Goal: Complete application form

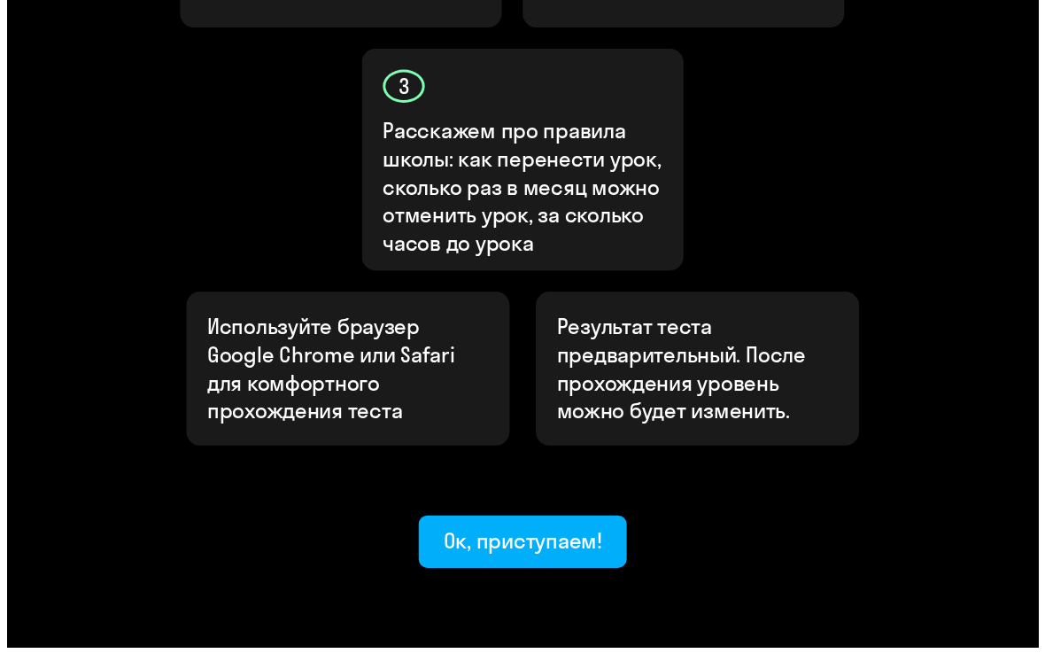
scroll to position [864, 0]
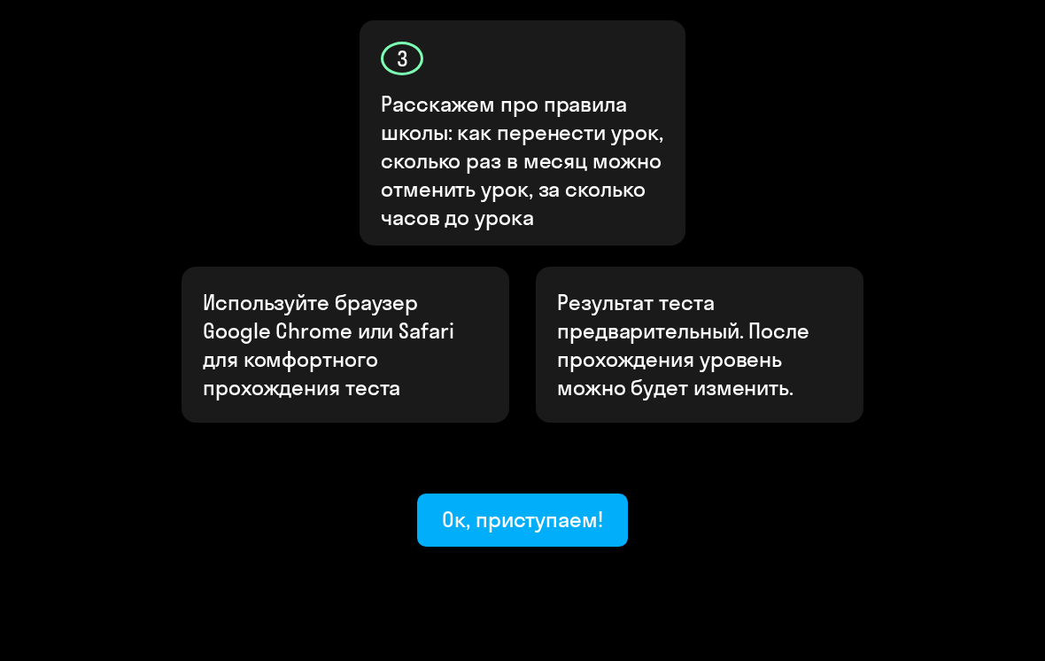
click at [585, 493] on button "Ок, приступаем!" at bounding box center [522, 519] width 211 height 53
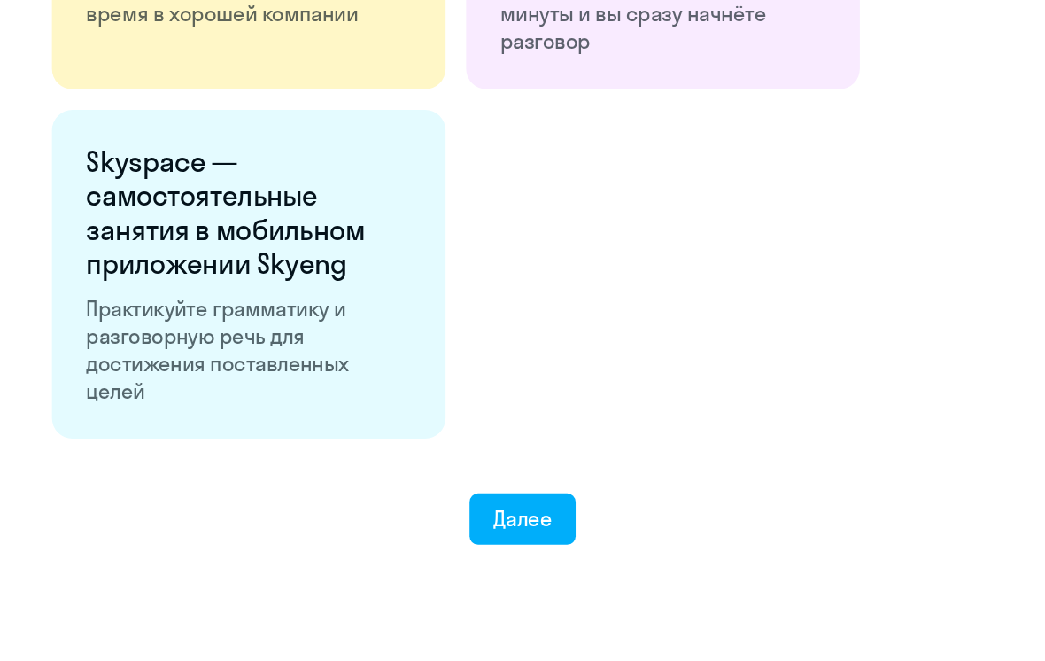
scroll to position [3281, 0]
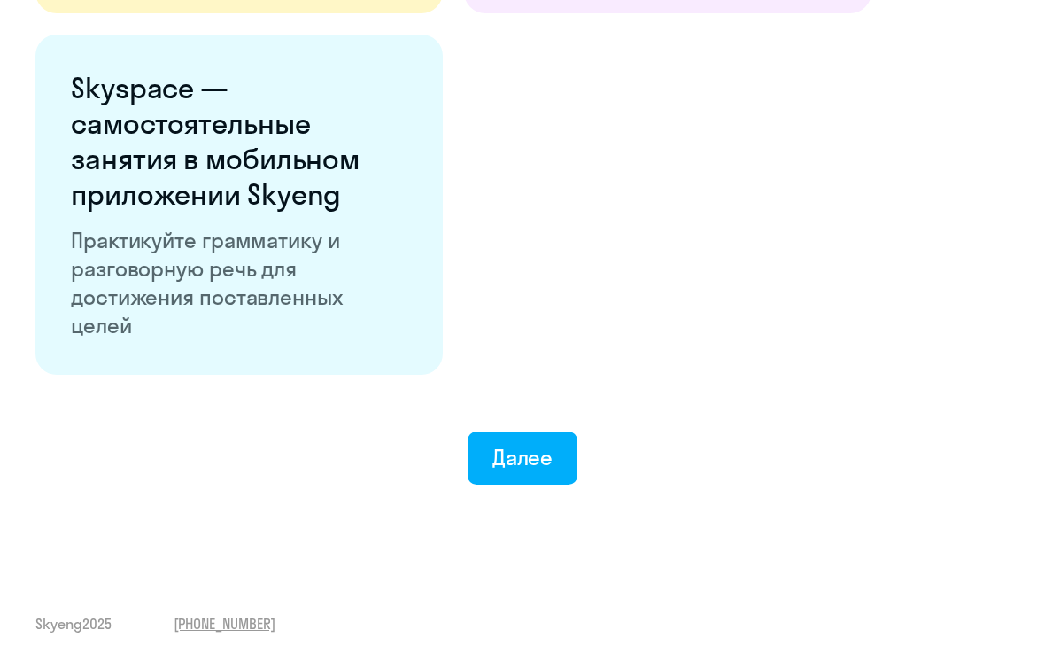
click at [553, 462] on button "Далее" at bounding box center [523, 457] width 111 height 53
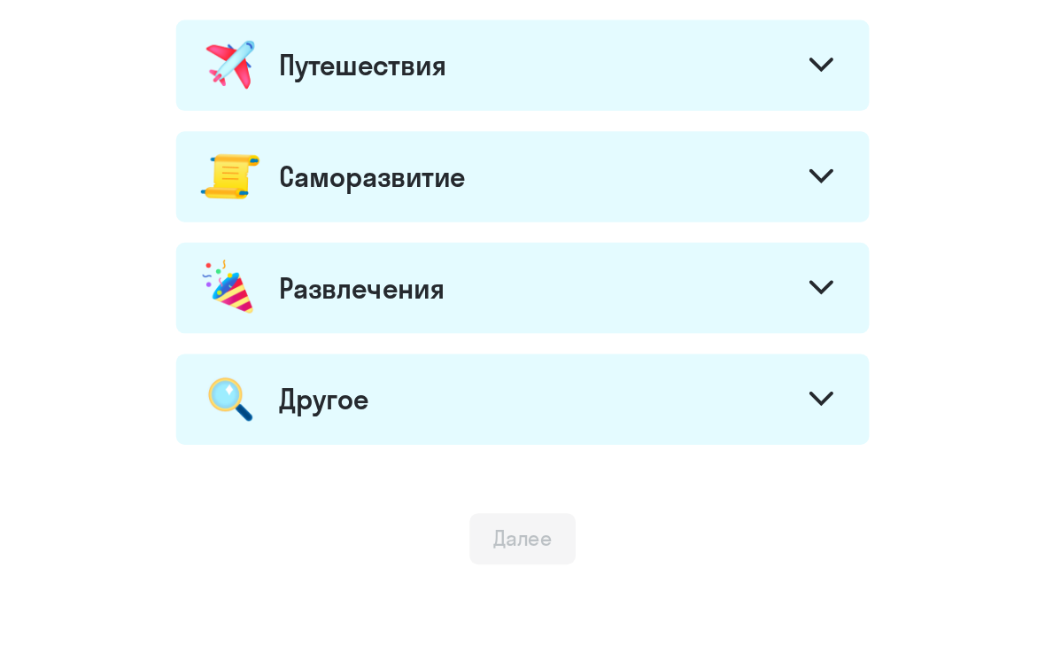
scroll to position [1029, 0]
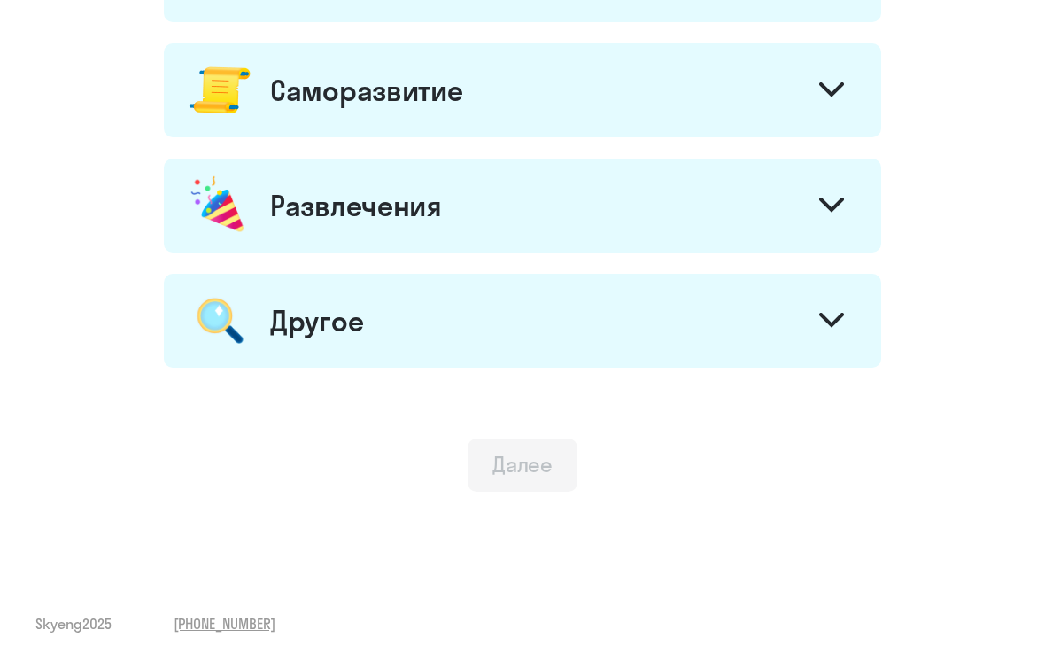
click at [842, 91] on icon at bounding box center [831, 89] width 25 height 15
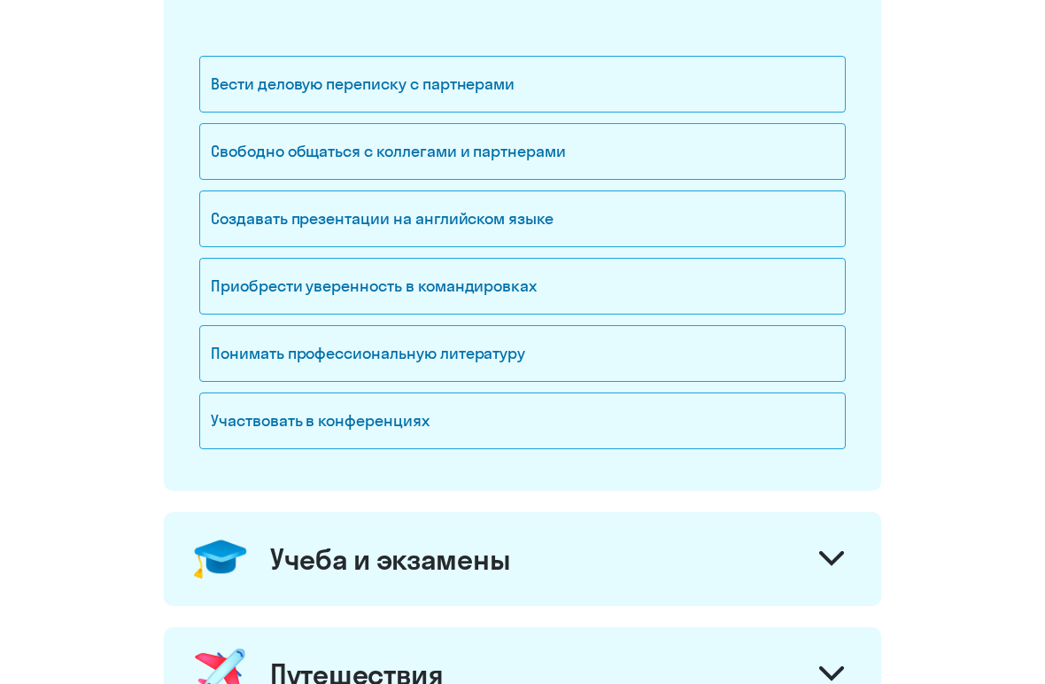
scroll to position [330, 0]
click at [735, 110] on div "Вести деловую переписку с партнерами" at bounding box center [522, 84] width 647 height 57
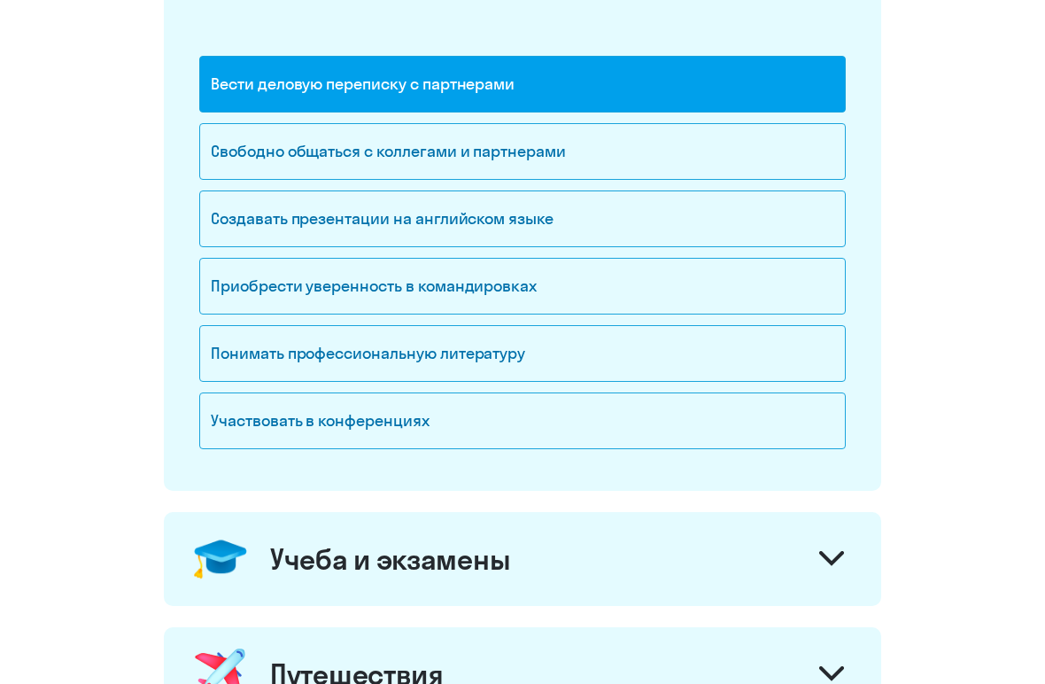
click at [764, 99] on div "Вести деловую переписку с партнерами" at bounding box center [522, 84] width 647 height 57
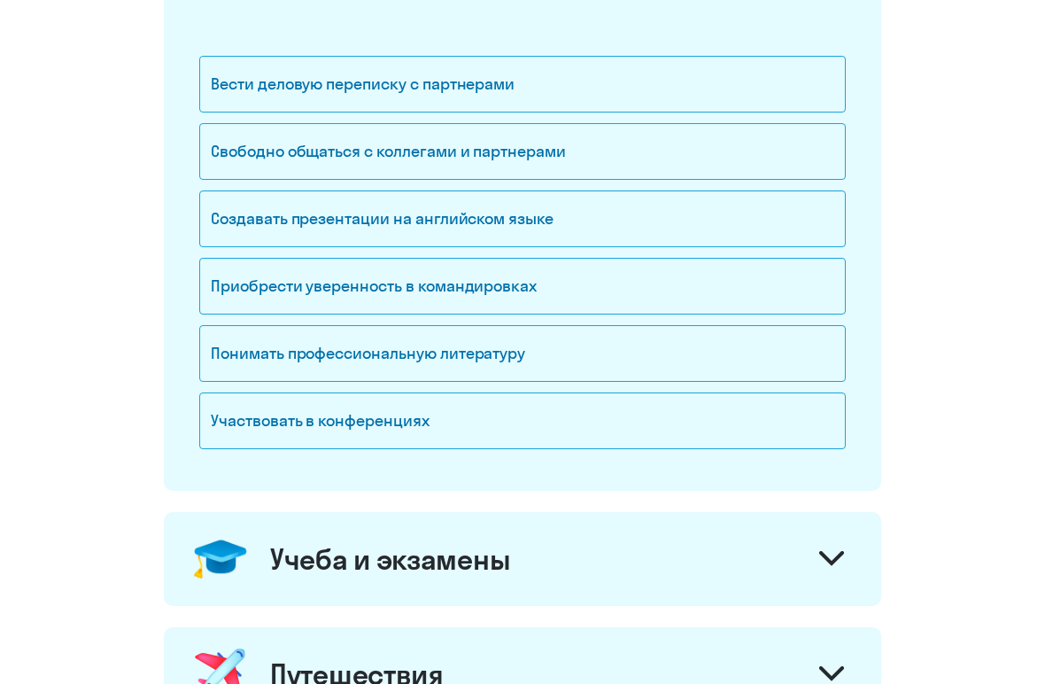
click at [758, 167] on div "Свободно общаться с коллегами и партнерами" at bounding box center [522, 151] width 647 height 57
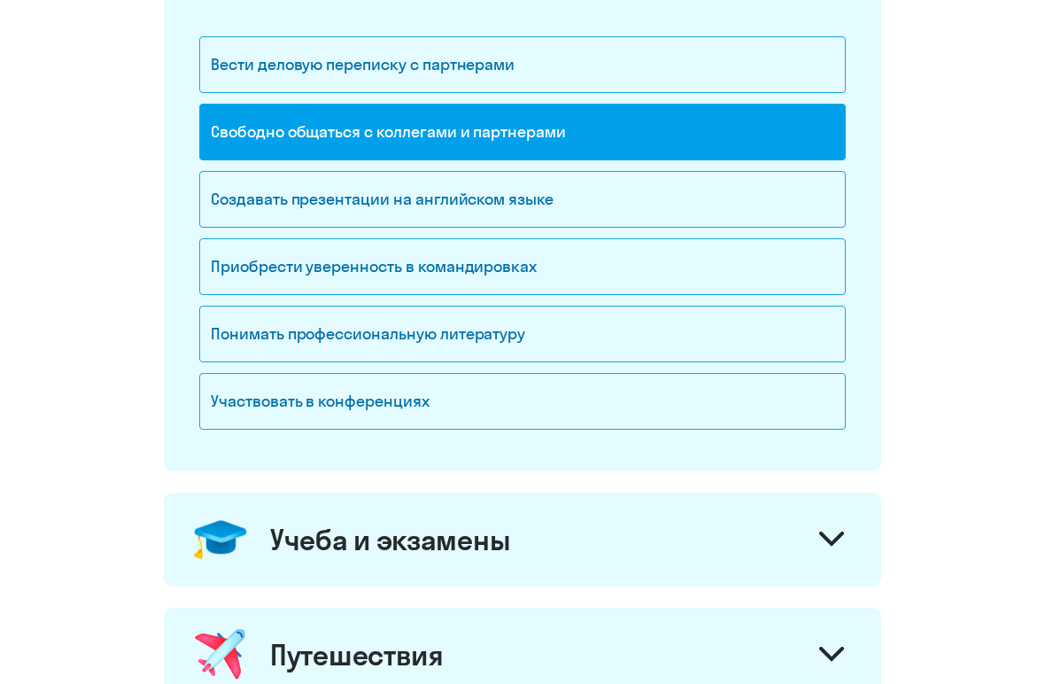
scroll to position [350, 0]
click at [678, 391] on div "Участвовать в конференциях" at bounding box center [522, 401] width 647 height 57
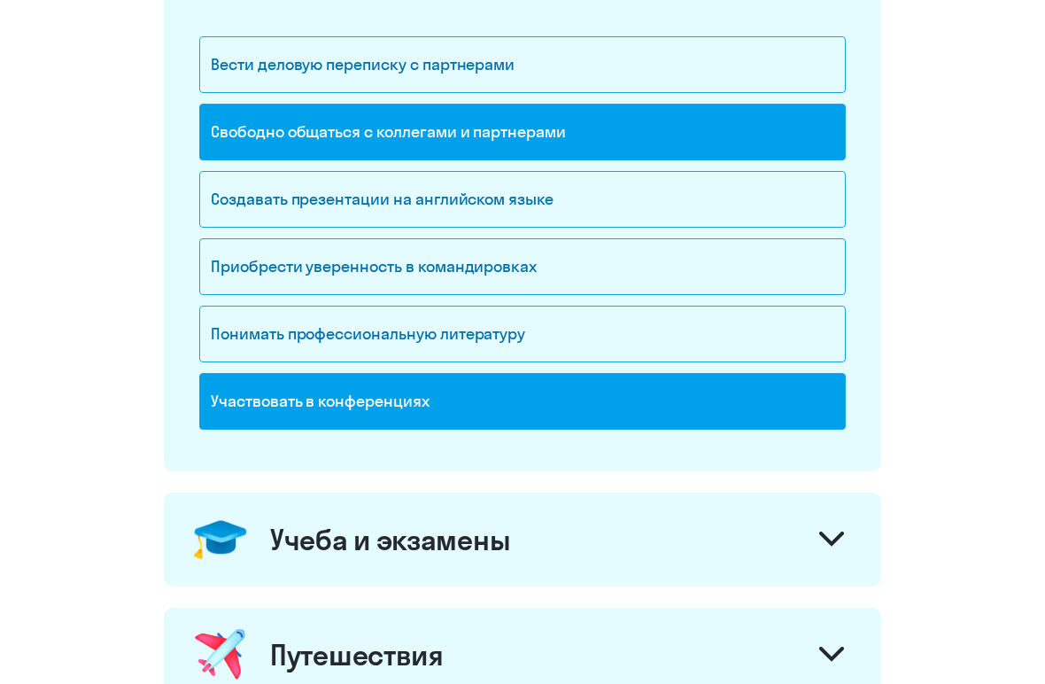
click at [695, 335] on div "Понимать профессиональную литературу" at bounding box center [522, 334] width 647 height 57
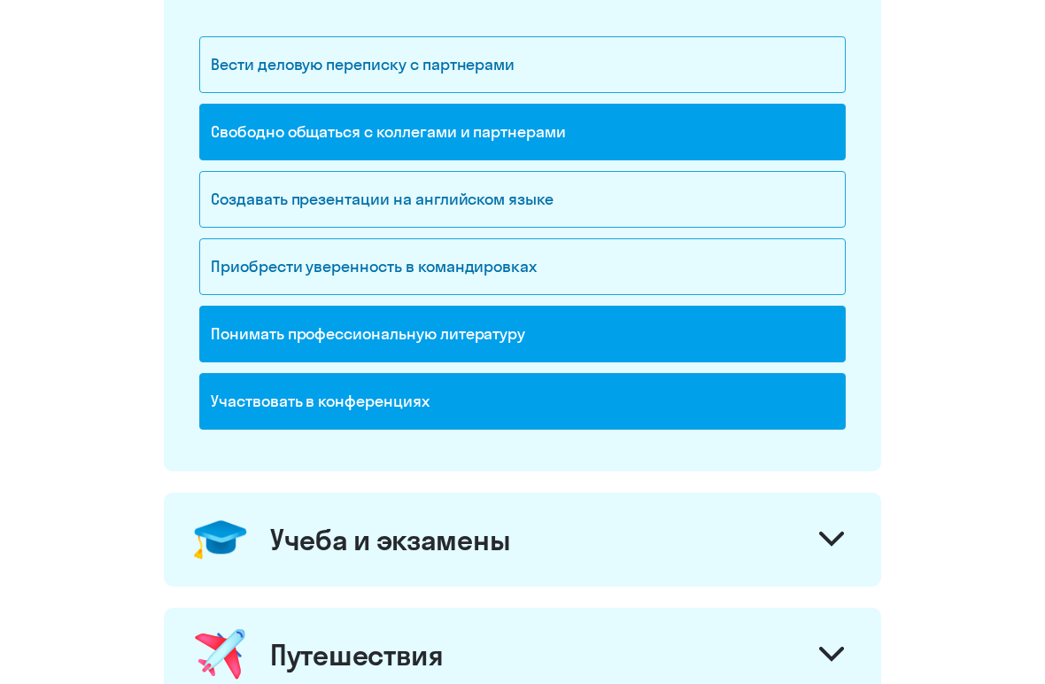
click at [690, 271] on div "Приобрести уверенность в командировках" at bounding box center [522, 266] width 647 height 57
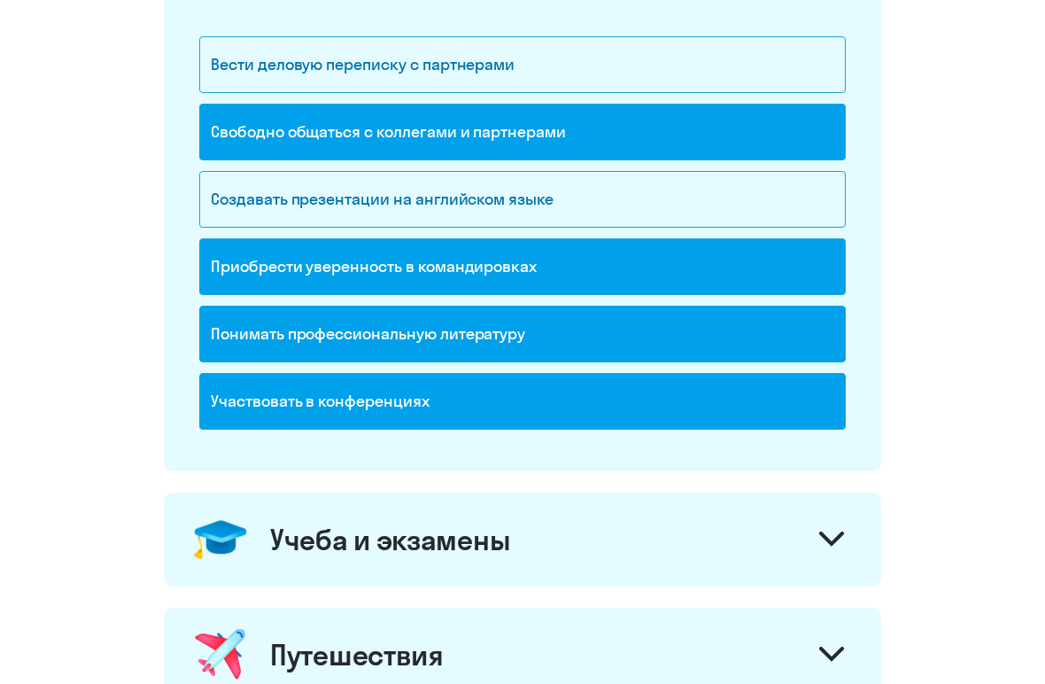
click at [711, 192] on div "Создавать презентации на английском языке" at bounding box center [522, 199] width 647 height 57
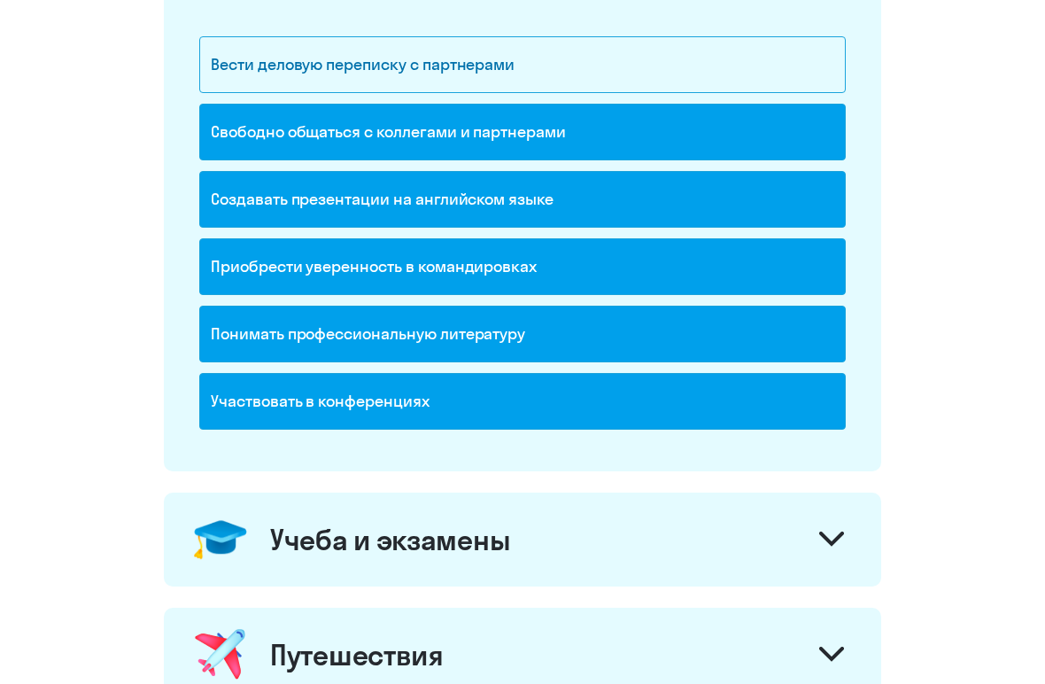
click at [684, 294] on div "Приобрести уверенность в командировках" at bounding box center [522, 266] width 647 height 57
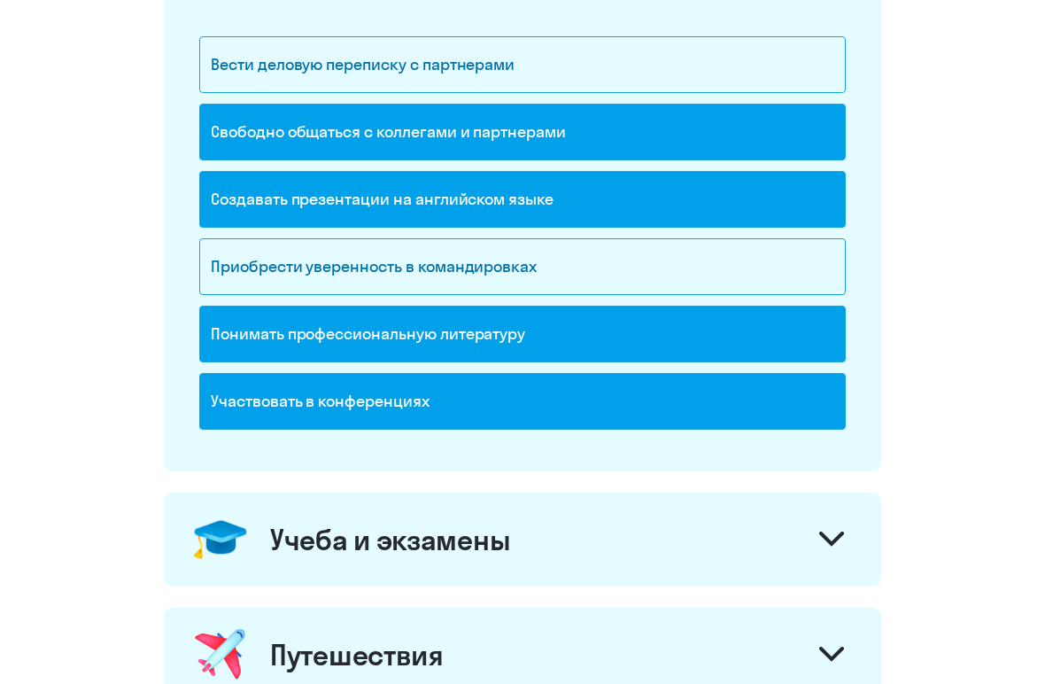
click at [704, 210] on div "Создавать презентации на английском языке" at bounding box center [522, 199] width 647 height 57
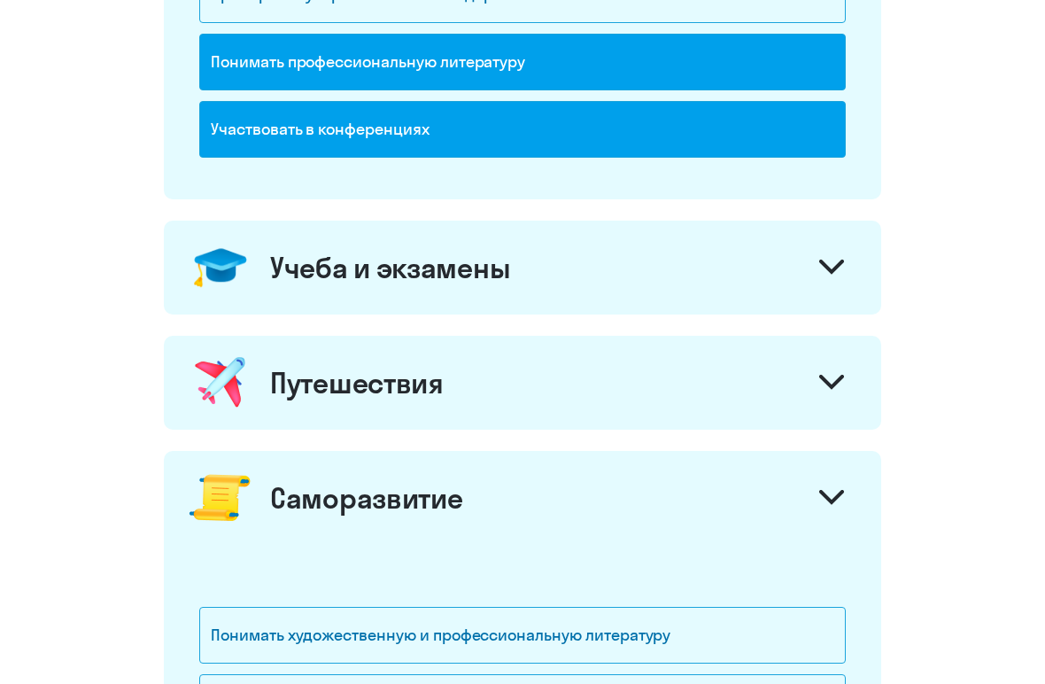
scroll to position [623, 0]
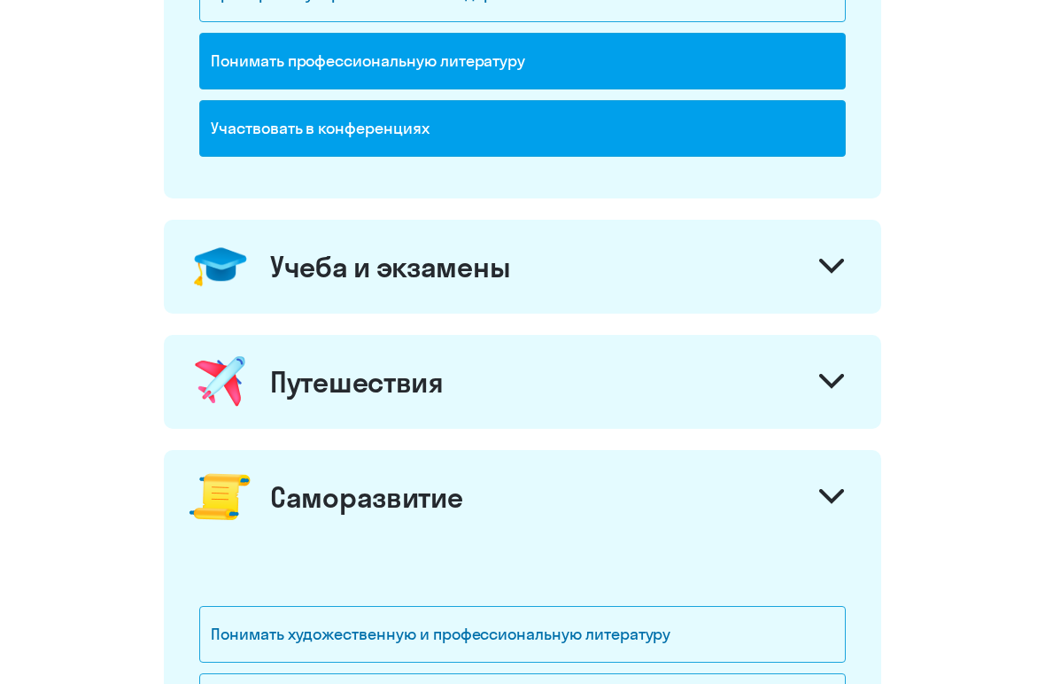
click at [702, 259] on div "Учеба и экзамены" at bounding box center [522, 267] width 717 height 94
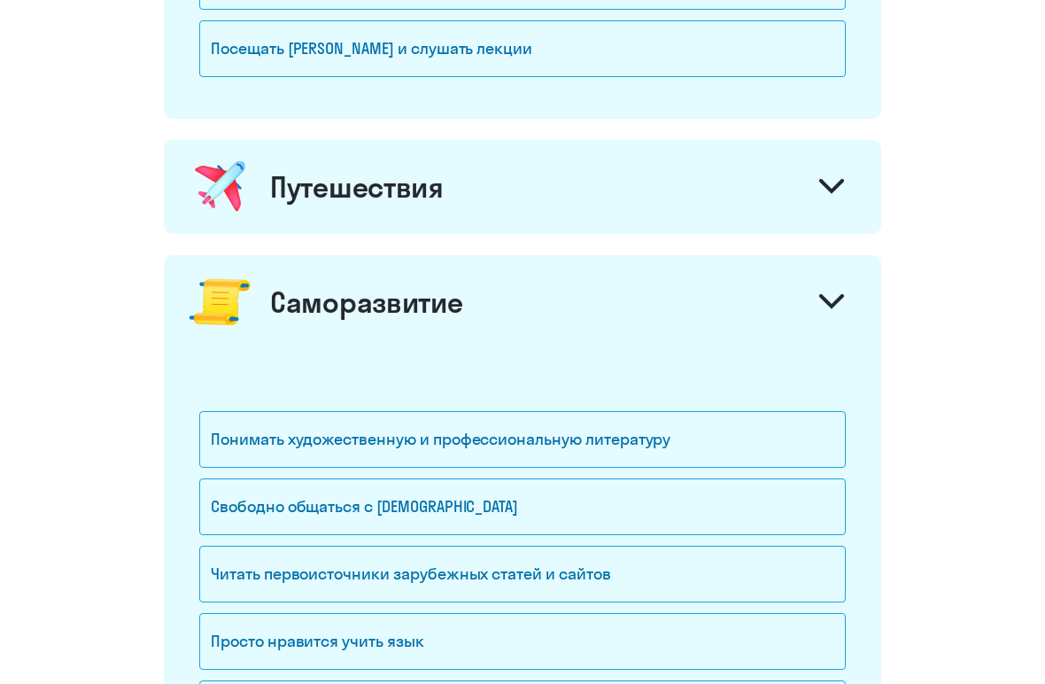
scroll to position [1128, 0]
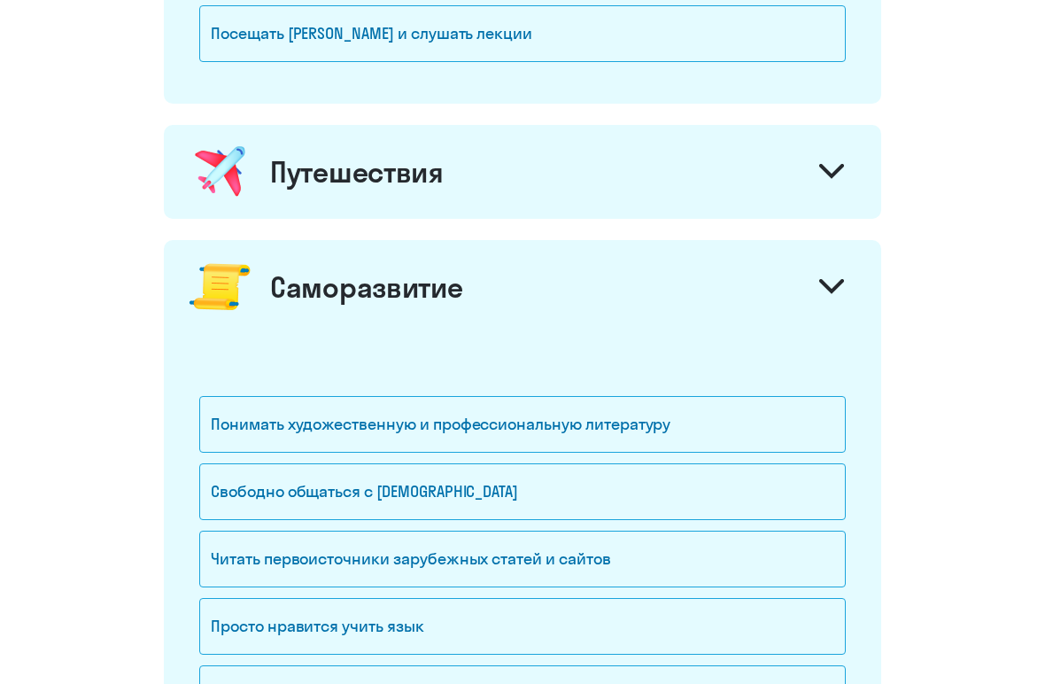
click at [733, 192] on div "Путешествия" at bounding box center [522, 172] width 717 height 94
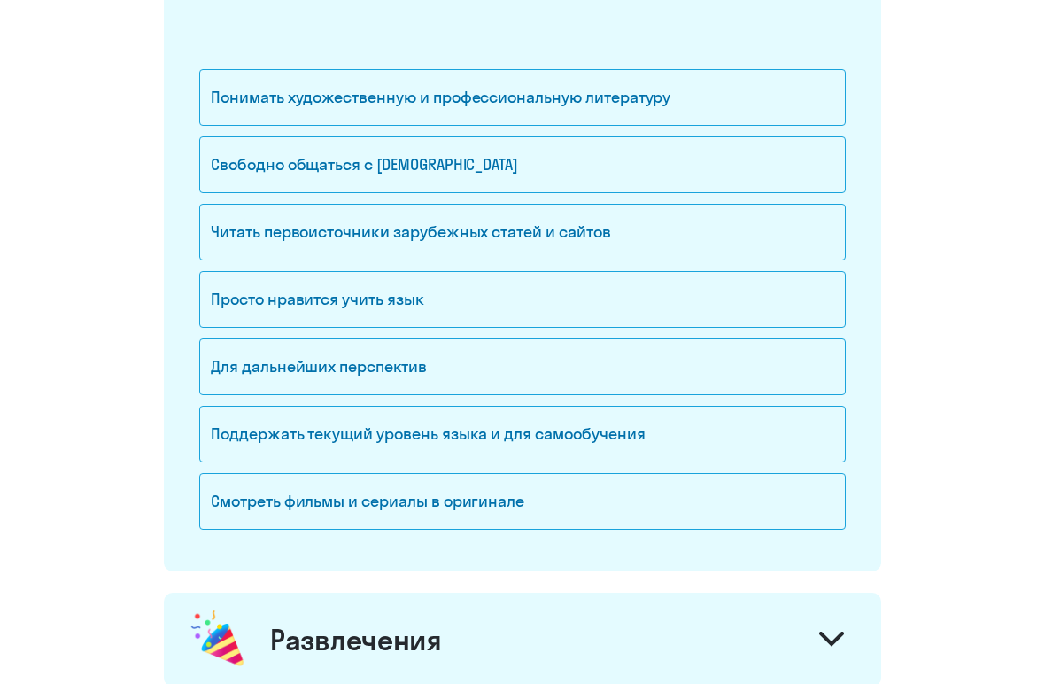
scroll to position [1749, 0]
click at [678, 314] on div "Просто нравится учить язык" at bounding box center [522, 299] width 647 height 57
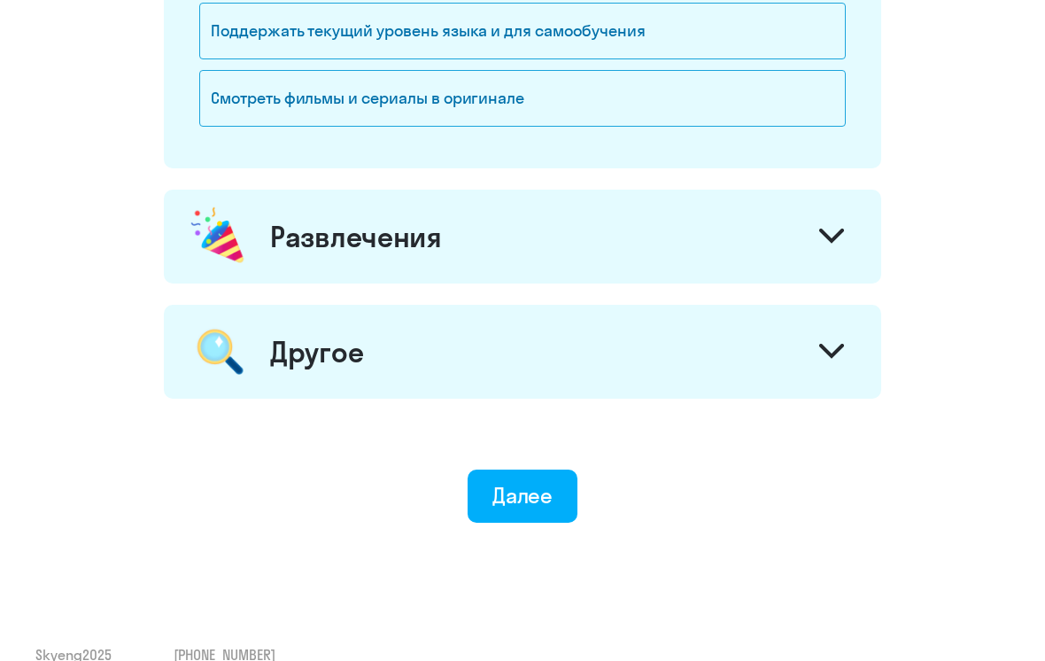
scroll to position [2152, 0]
click at [557, 489] on button "Далее" at bounding box center [523, 495] width 111 height 53
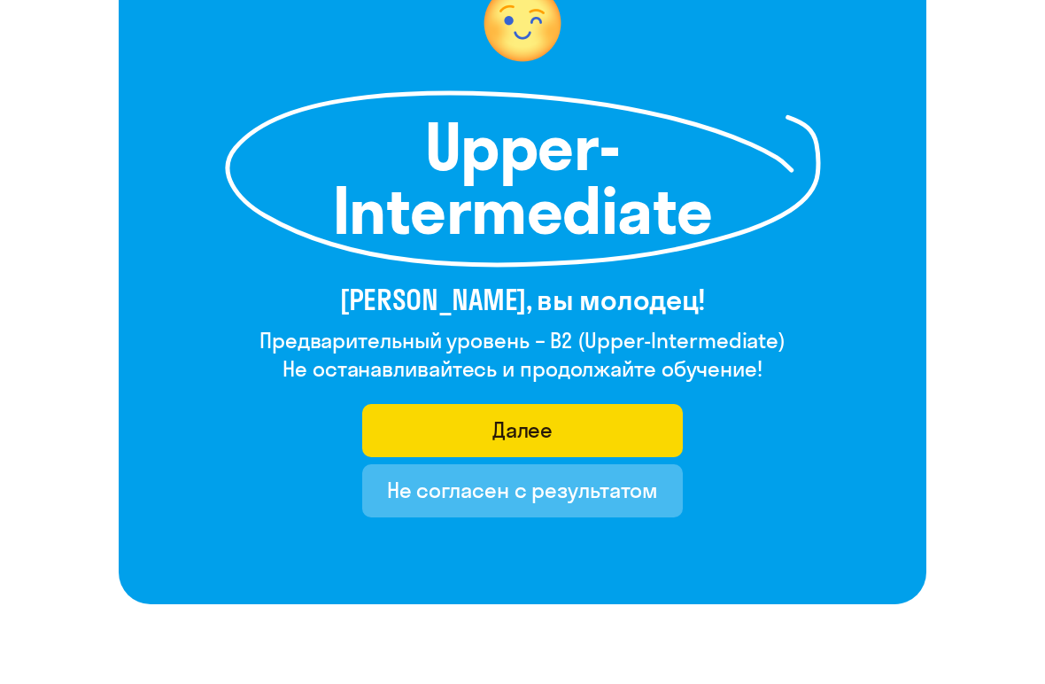
scroll to position [195, 0]
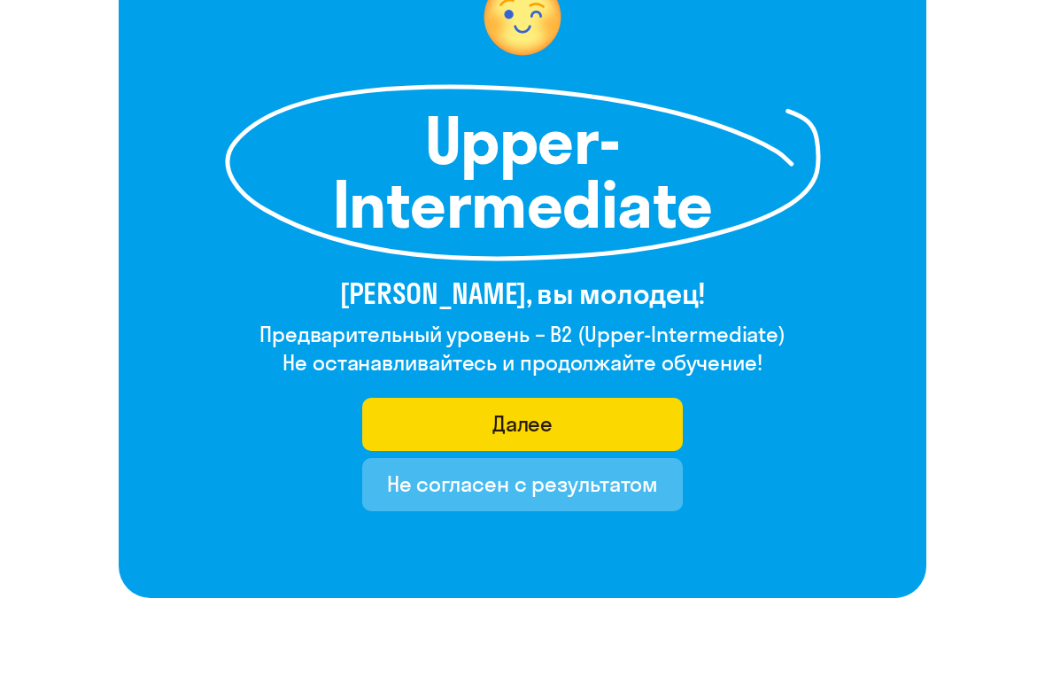
click at [625, 399] on button "Далее" at bounding box center [523, 424] width 322 height 53
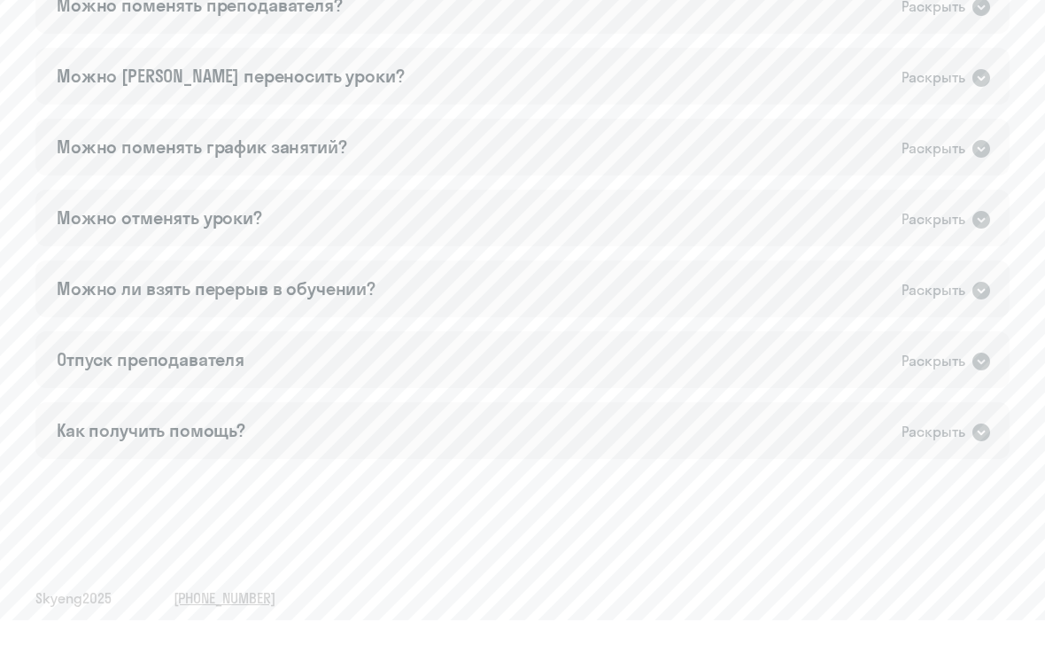
scroll to position [1673, 0]
